Goal: Obtain resource: Obtain resource

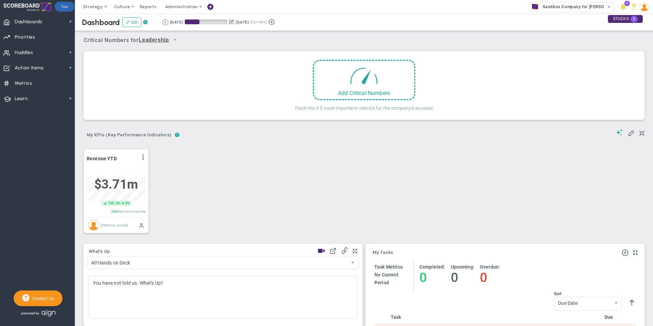
click at [103, 8] on span at bounding box center [105, 6] width 5 height 5
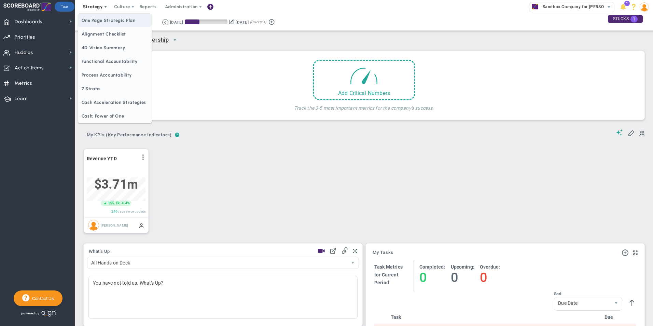
click at [101, 20] on span "One Page Strategic Plan" at bounding box center [114, 21] width 73 height 14
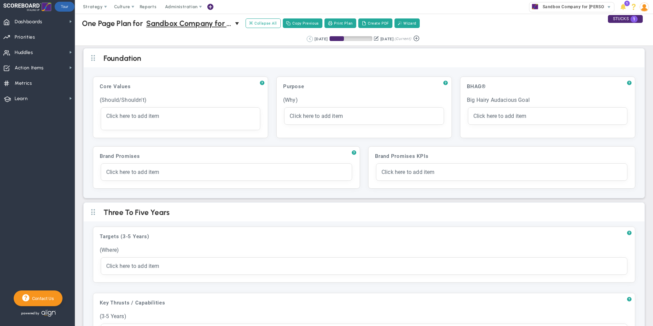
click at [306, 39] on button at bounding box center [309, 39] width 6 height 6
click at [298, 39] on div "Retrieving period... [DATE] [DATE] (Current)" at bounding box center [363, 38] width 591 height 13
click at [317, 39] on button at bounding box center [320, 39] width 6 height 6
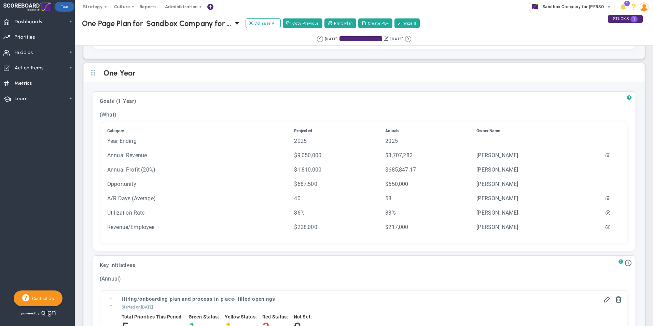
scroll to position [580, 0]
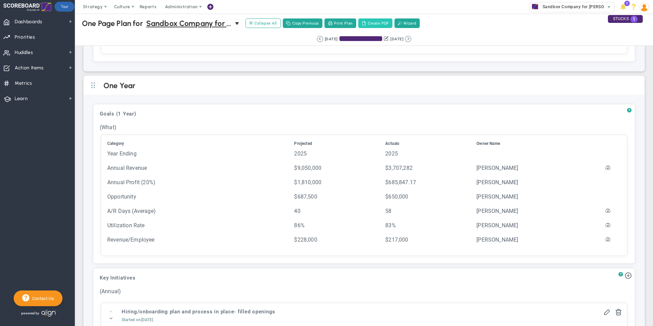
click at [384, 23] on button "Create PDF" at bounding box center [375, 23] width 34 height 10
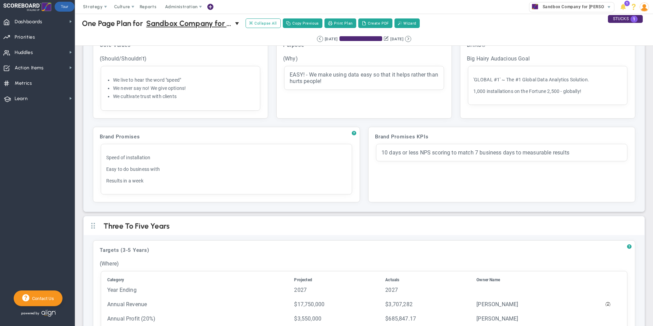
scroll to position [0, 0]
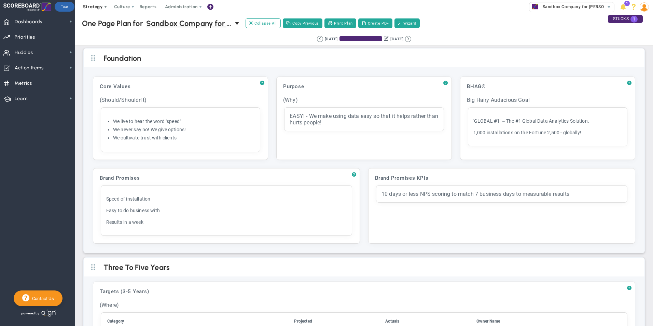
click at [105, 6] on span at bounding box center [105, 6] width 5 height 5
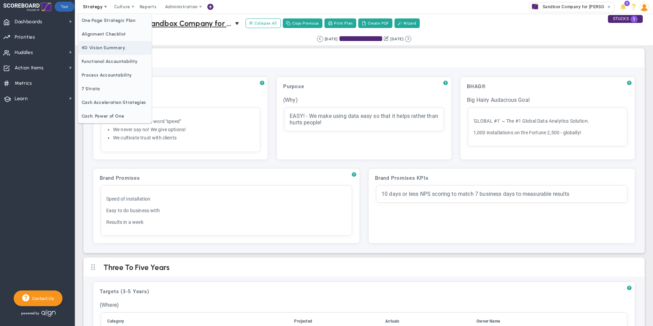
click at [103, 46] on span "4D Vision Summary" at bounding box center [114, 48] width 73 height 14
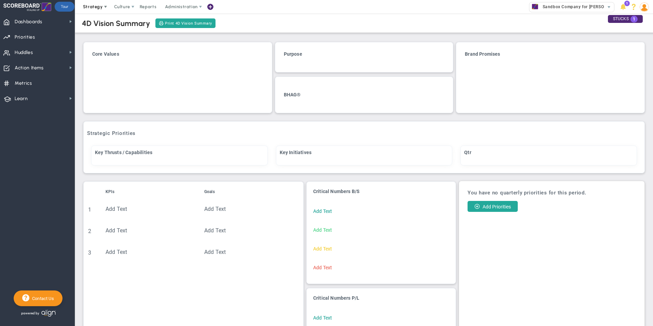
click at [101, 6] on span "Strategy" at bounding box center [93, 6] width 20 height 5
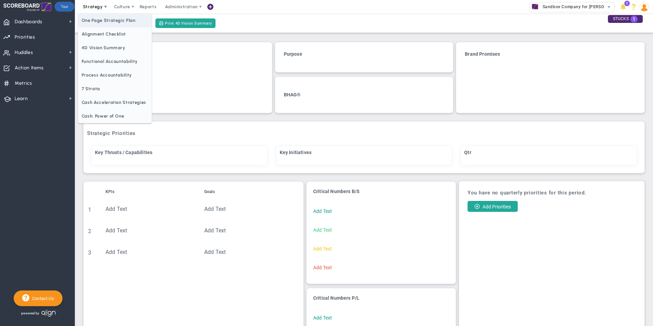
click at [96, 22] on span "One Page Strategic Plan" at bounding box center [114, 21] width 73 height 14
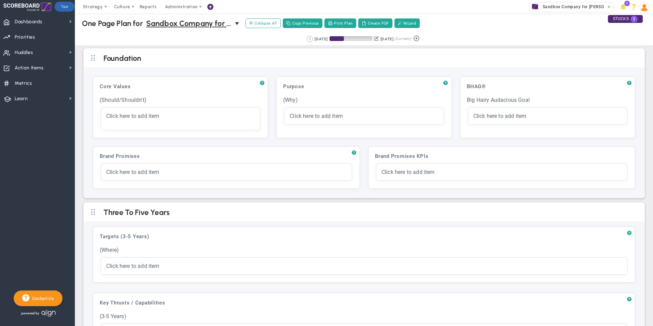
click at [306, 37] on button at bounding box center [309, 39] width 6 height 6
click at [317, 41] on button at bounding box center [320, 39] width 6 height 6
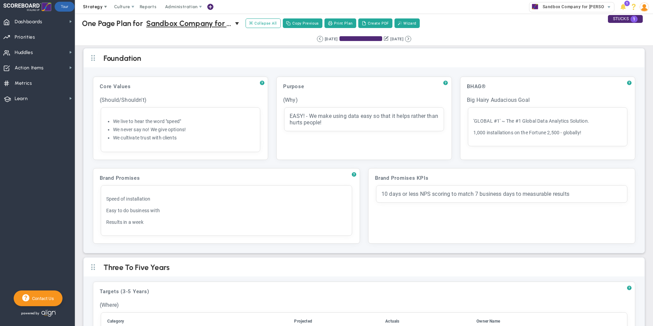
click at [101, 9] on span "Strategy" at bounding box center [93, 6] width 20 height 5
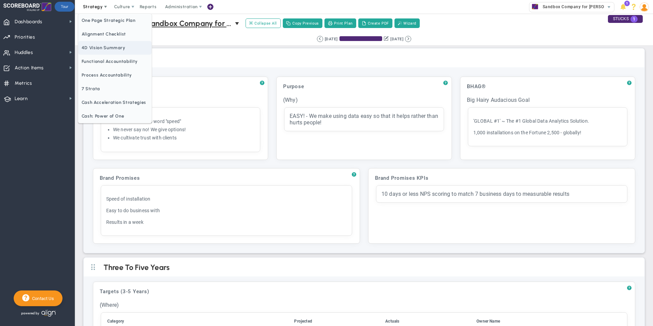
click at [96, 49] on span "4D Vision Summary" at bounding box center [114, 48] width 73 height 14
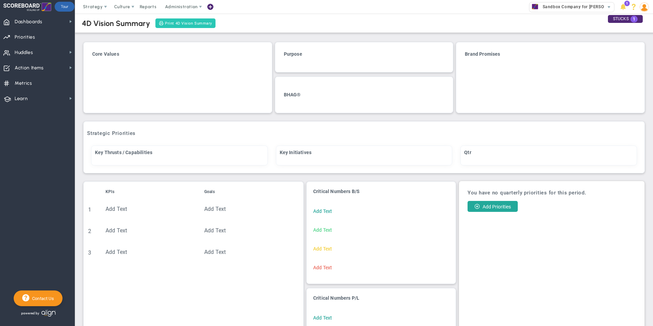
click at [191, 22] on span "Print 4D Vision Summary" at bounding box center [188, 23] width 47 height 6
